Goal: Communication & Community: Answer question/provide support

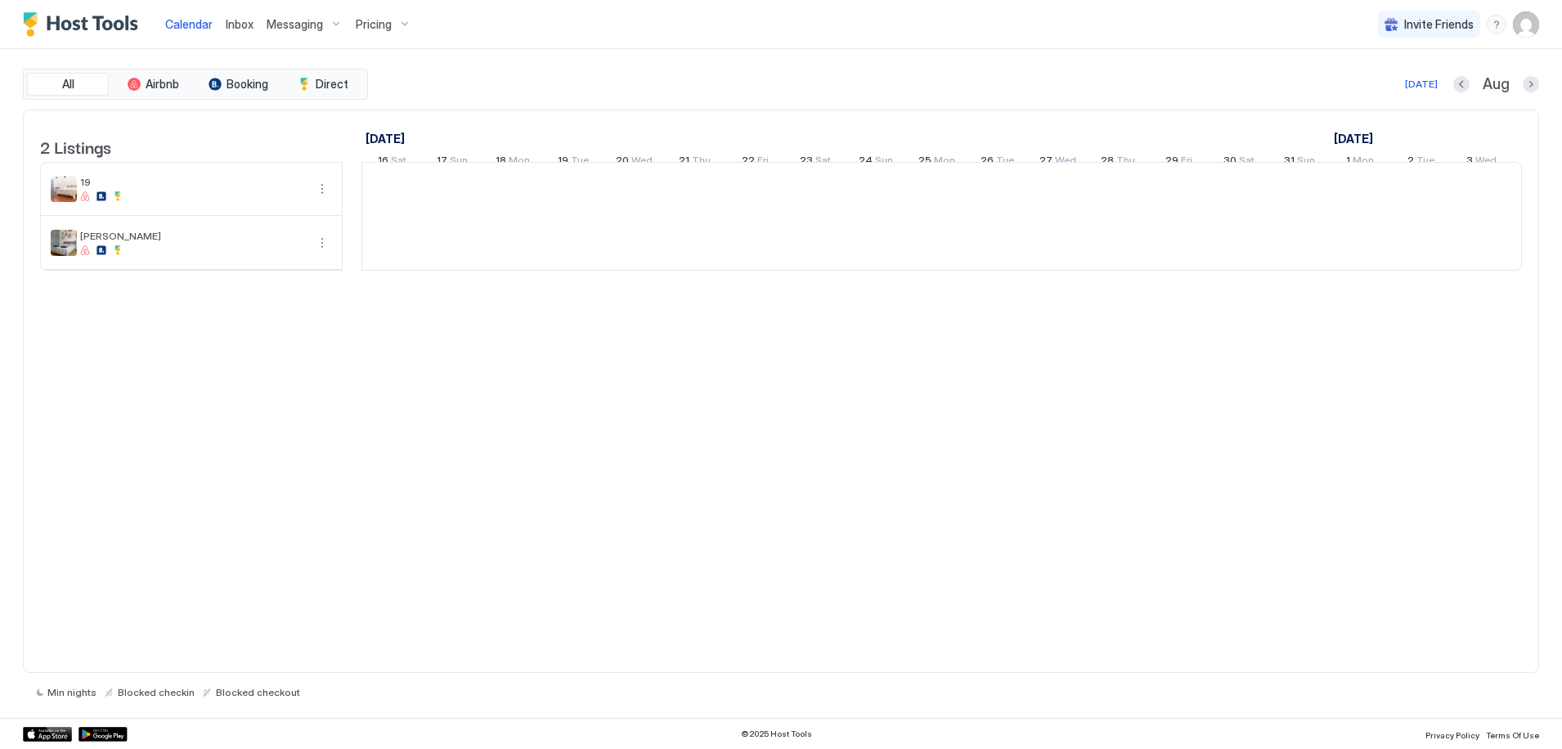
scroll to position [0, 909]
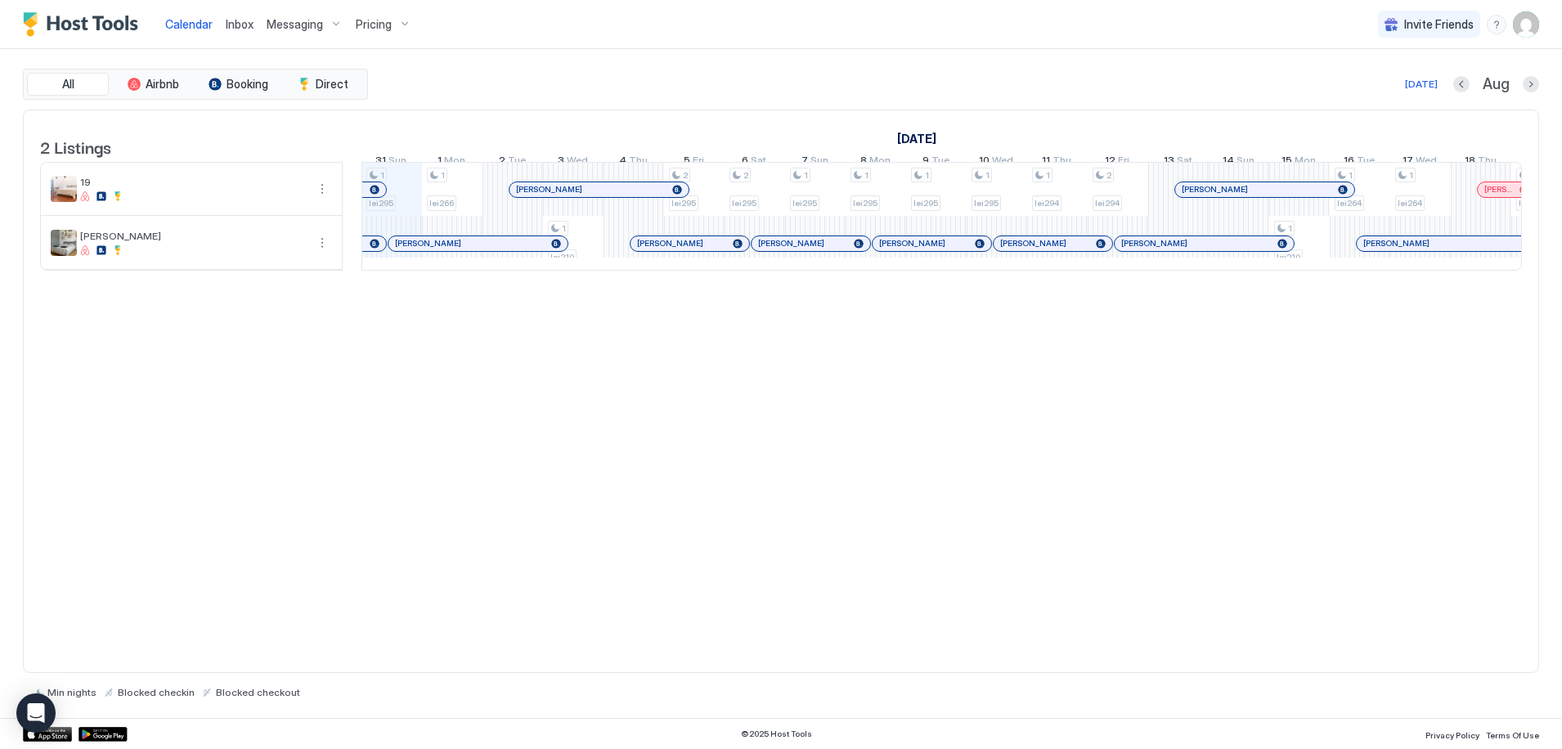
click at [313, 25] on span "Messaging" at bounding box center [295, 24] width 56 height 15
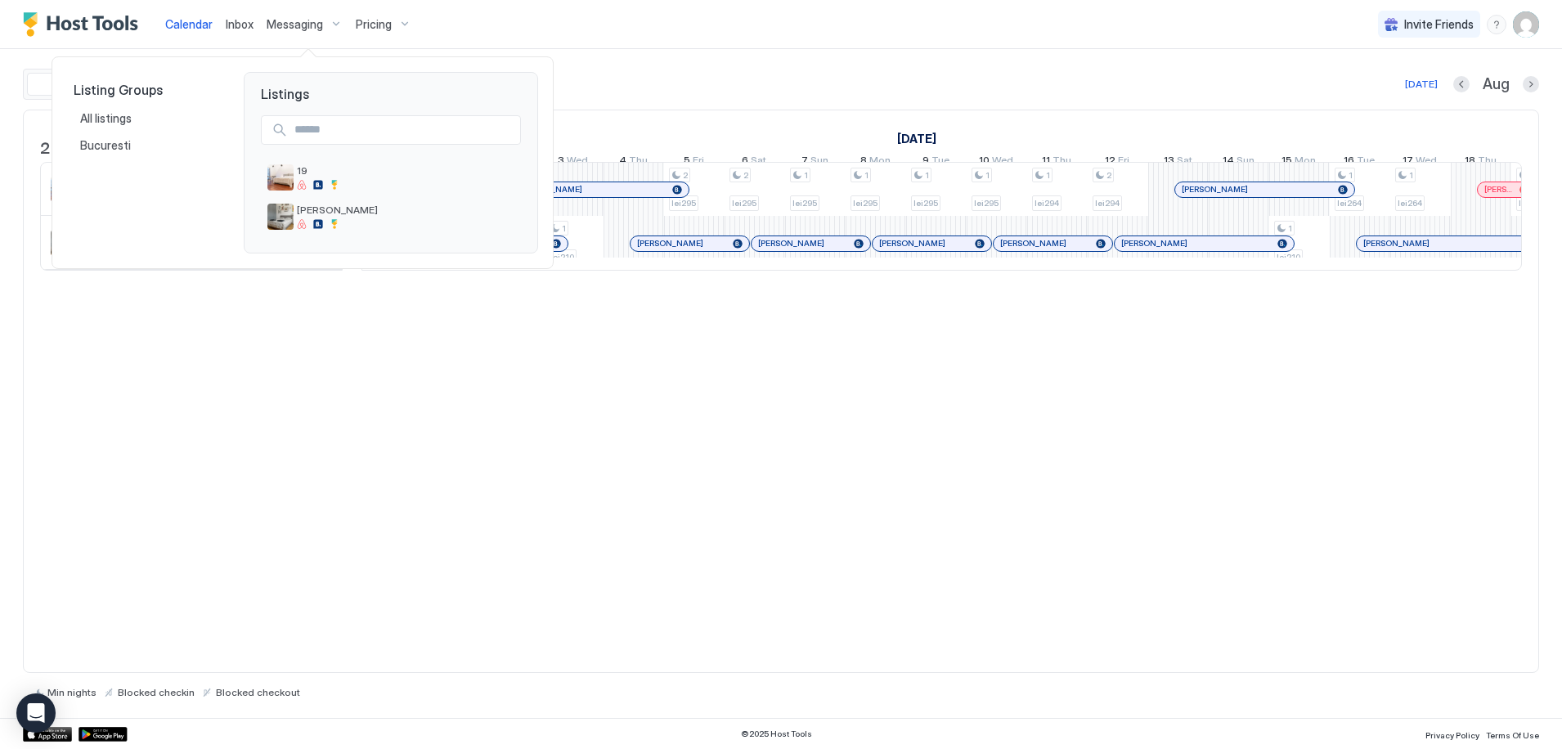
click at [309, 28] on div at bounding box center [781, 374] width 1562 height 749
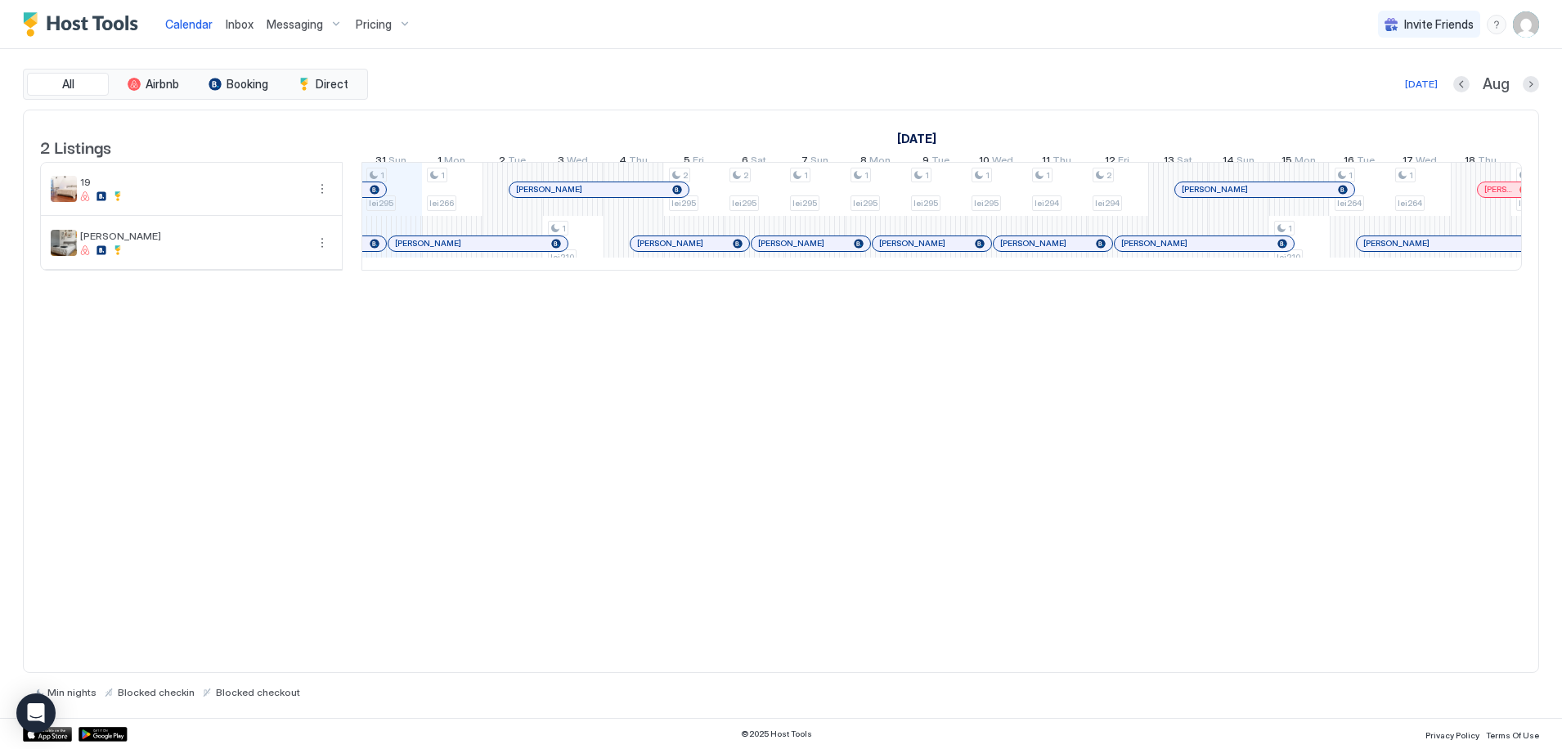
click at [123, 240] on div "[PERSON_NAME]" at bounding box center [191, 243] width 301 height 52
click at [64, 247] on img "listing image" at bounding box center [64, 243] width 26 height 26
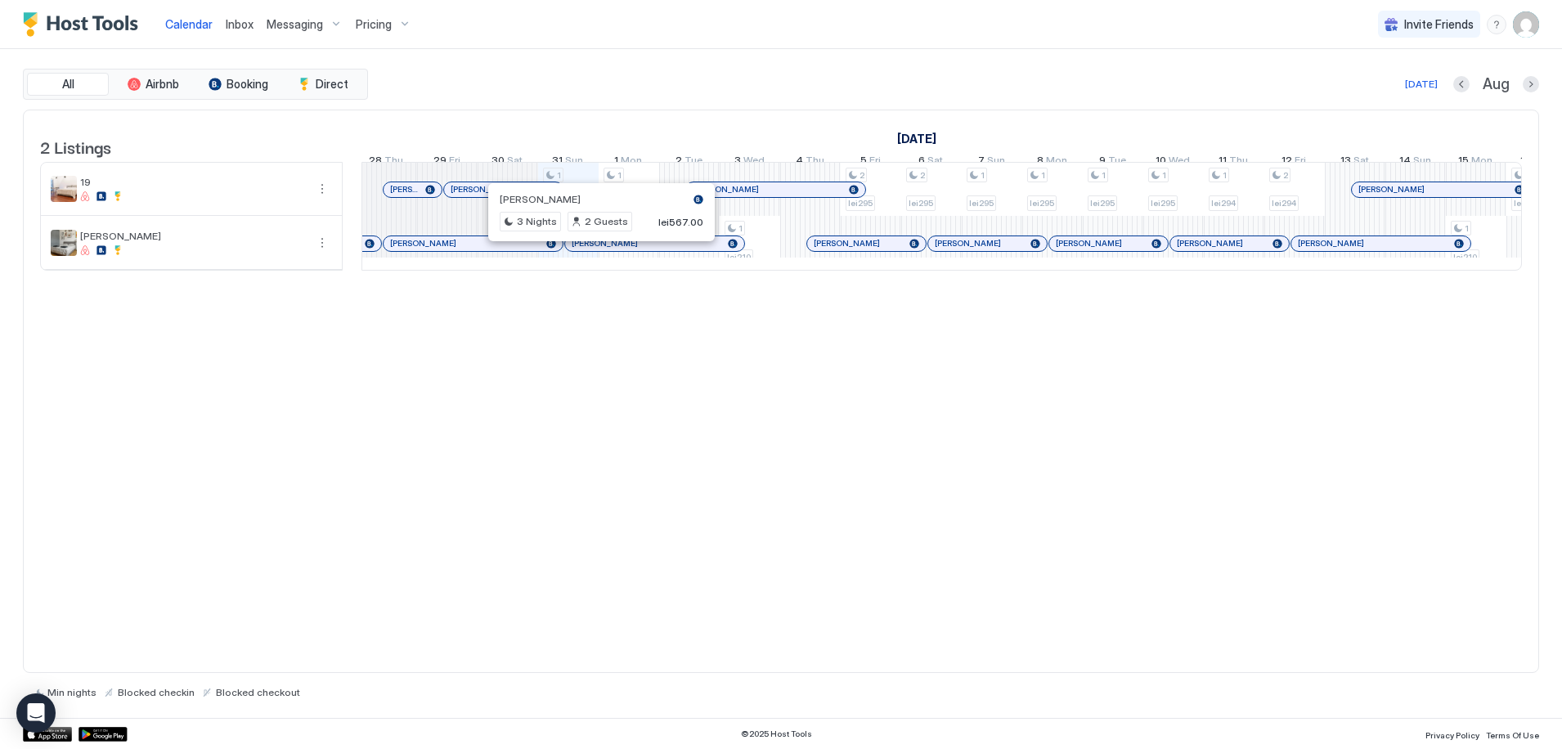
click at [595, 250] on div at bounding box center [594, 243] width 13 height 13
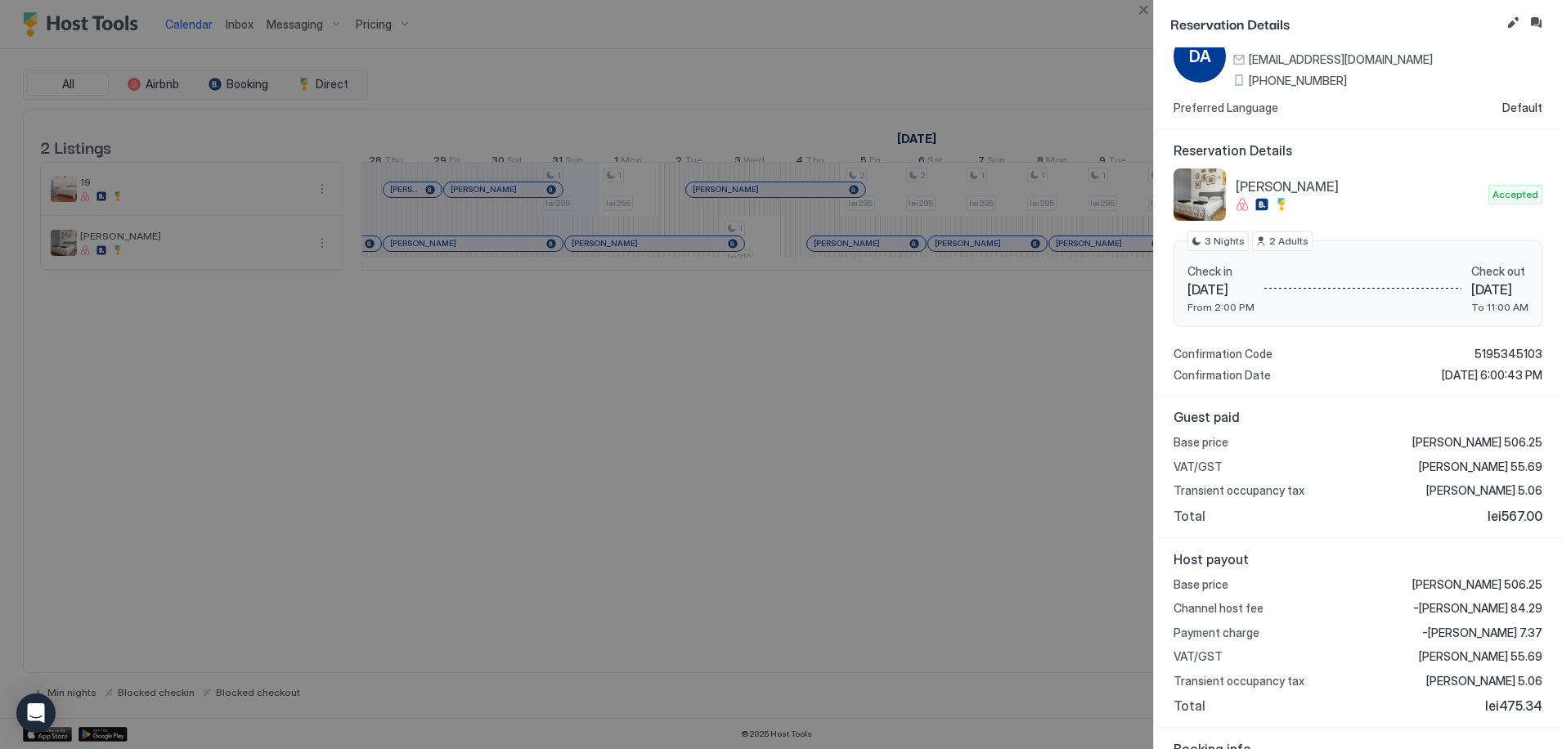
scroll to position [0, 0]
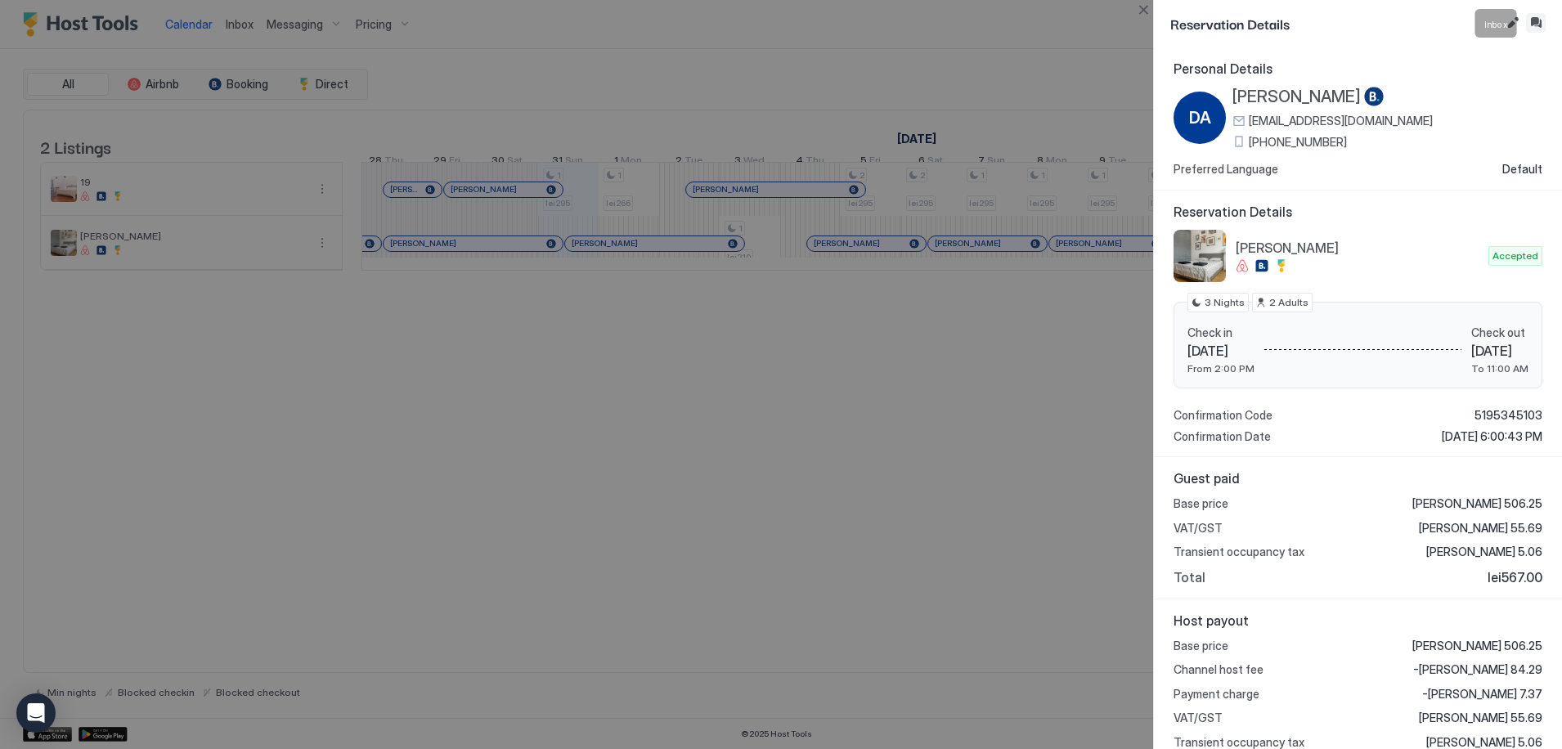
click at [1540, 23] on button "Inbox" at bounding box center [1536, 23] width 20 height 20
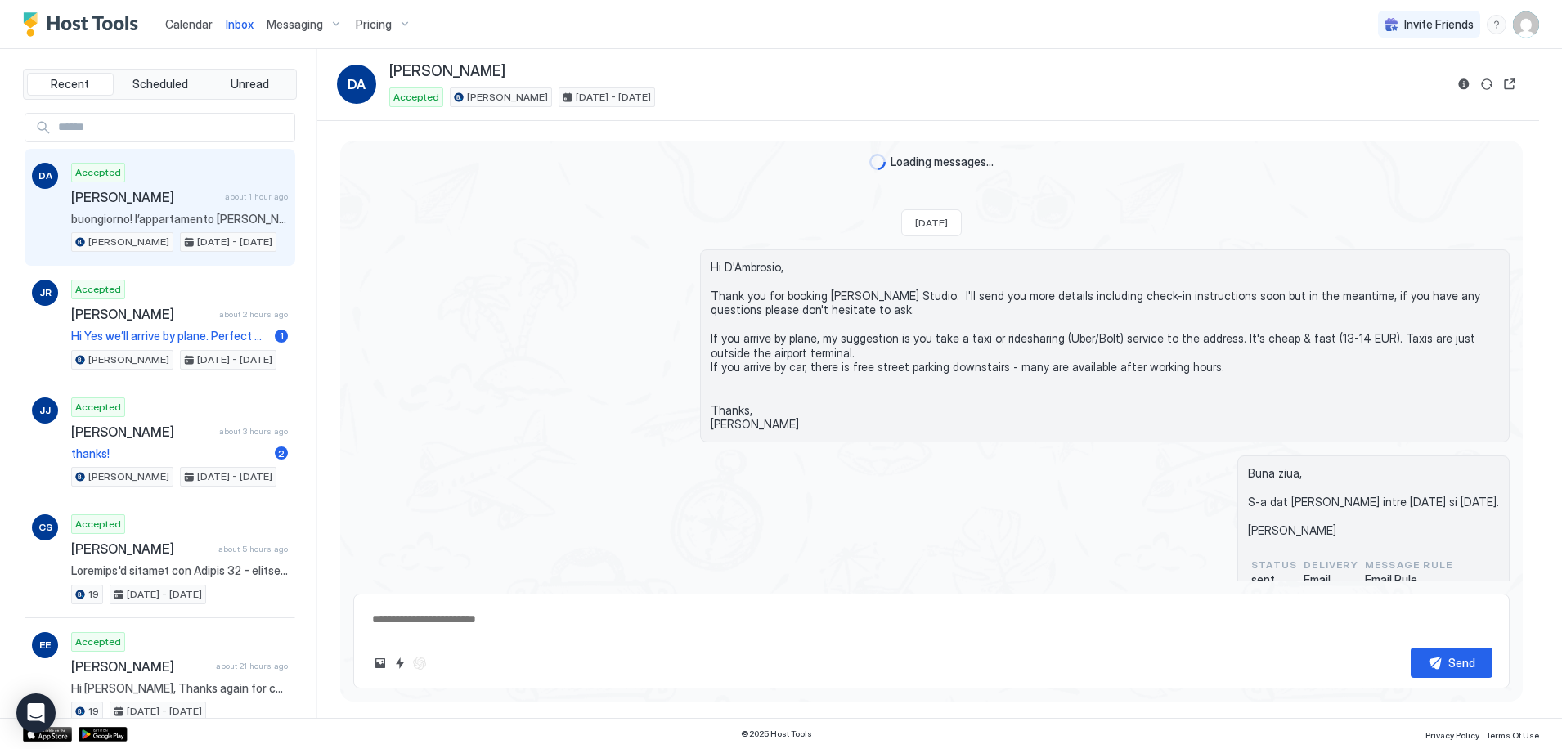
scroll to position [802, 0]
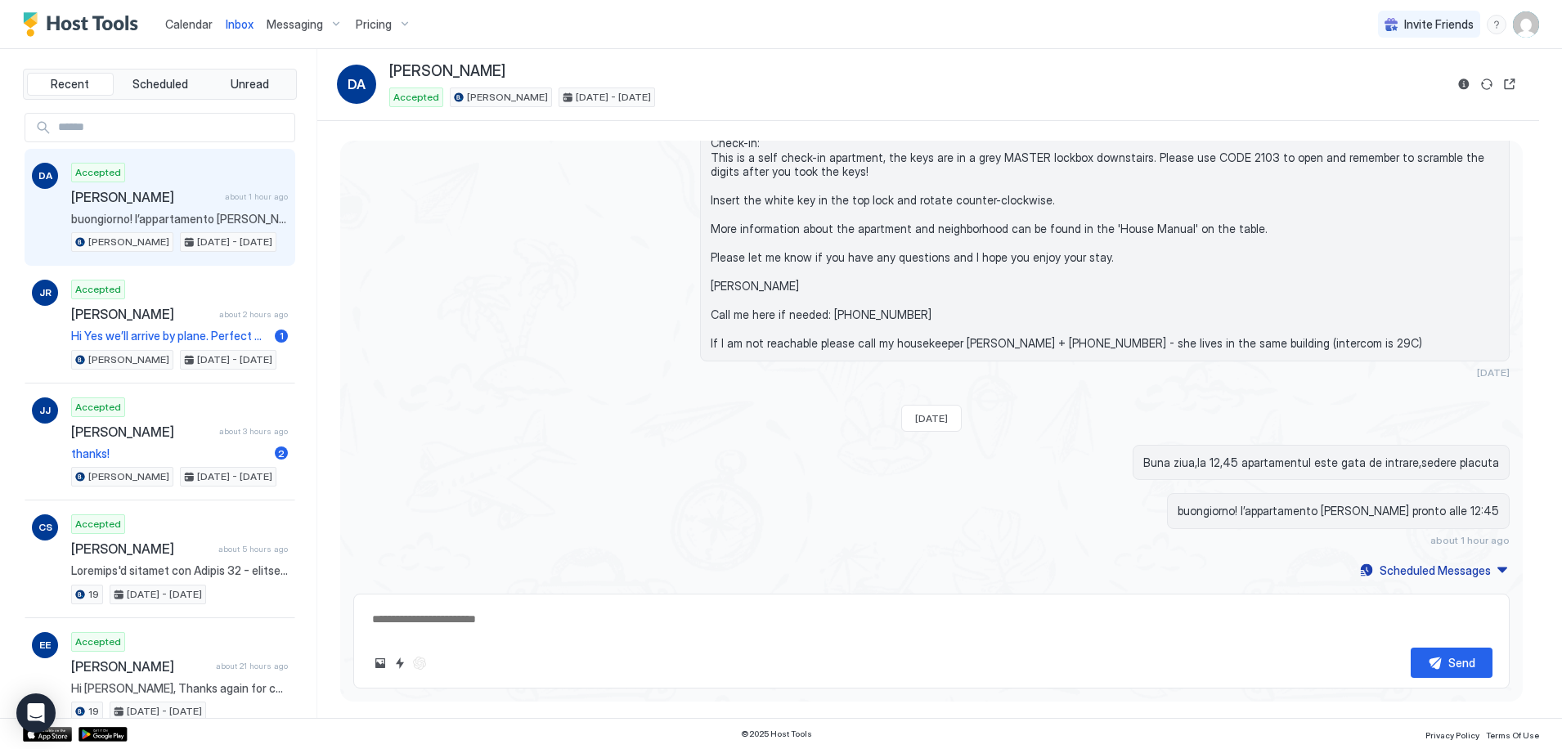
type textarea "*"
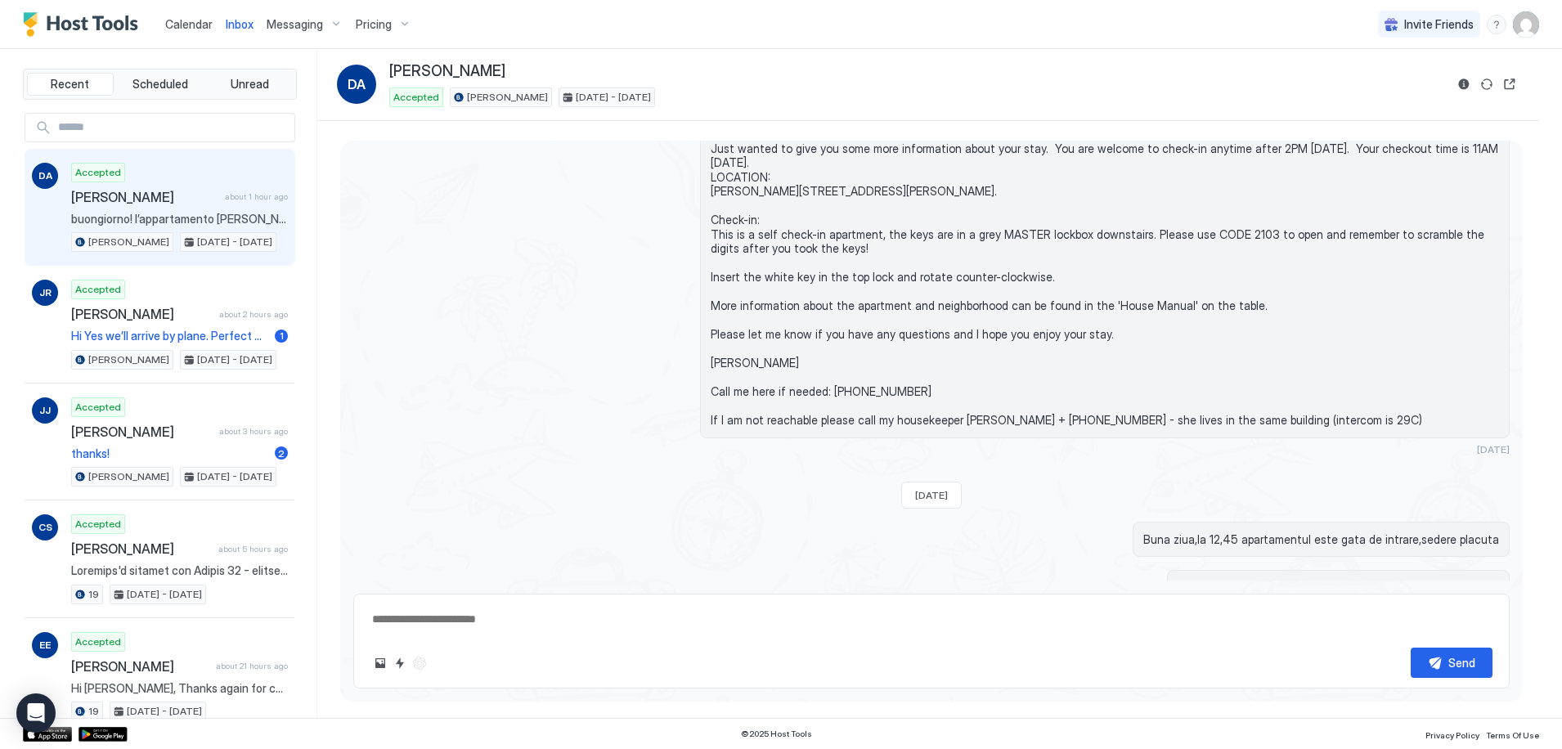
scroll to position [694, 0]
